Goal: Go to known website: Access a specific website the user already knows

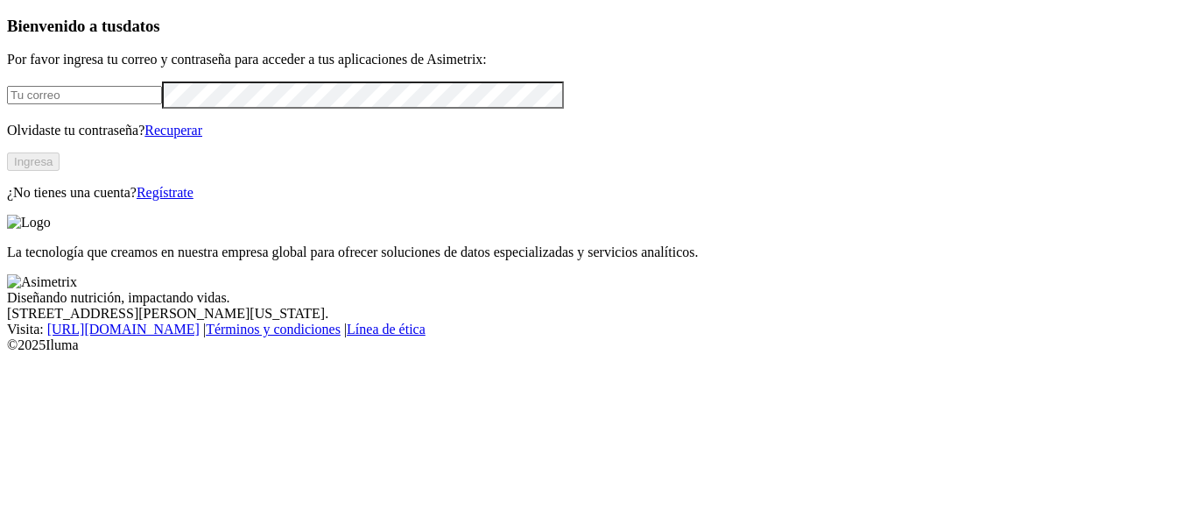
type input "[PERSON_NAME][EMAIL_ADDRESS][PERSON_NAME][DOMAIN_NAME]"
click at [162, 104] on input "[PERSON_NAME][EMAIL_ADDRESS][PERSON_NAME][DOMAIN_NAME]" at bounding box center [84, 95] width 155 height 18
click at [101, 201] on div "Bienvenido a tus datos Por favor ingresa tu correo y contraseña para acceder a …" at bounding box center [598, 109] width 1182 height 185
click at [60, 171] on button "Ingresa" at bounding box center [33, 161] width 53 height 18
